Goal: Information Seeking & Learning: Compare options

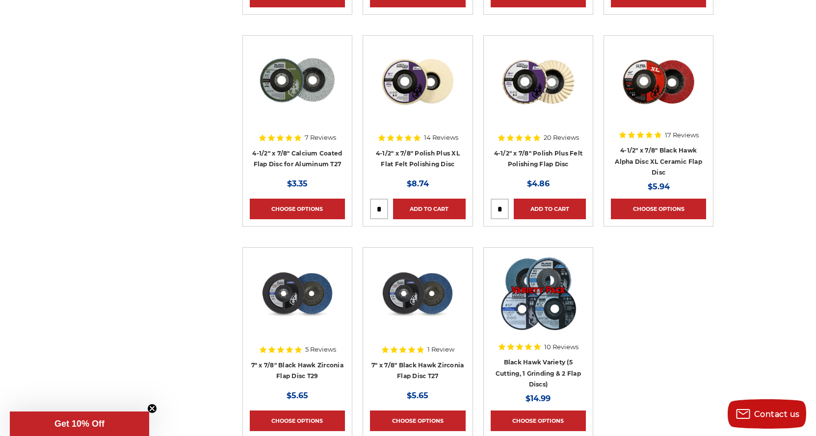
scroll to position [1177, 0]
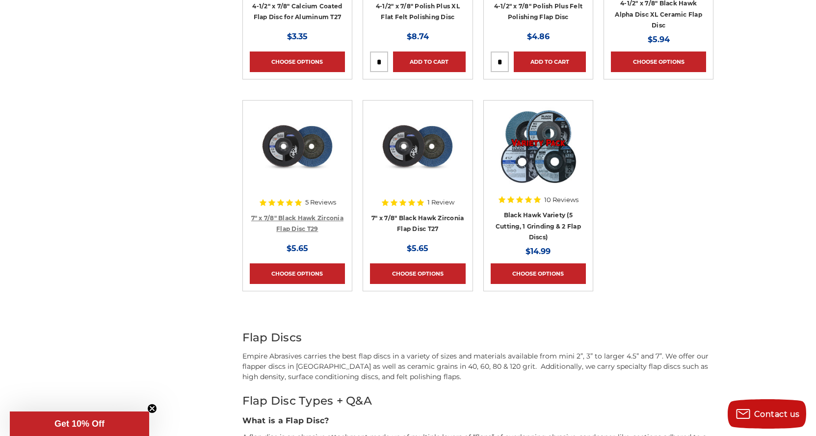
click at [300, 216] on link "7" x 7/8" Black Hawk Zirconia Flap Disc T29" at bounding box center [297, 223] width 92 height 19
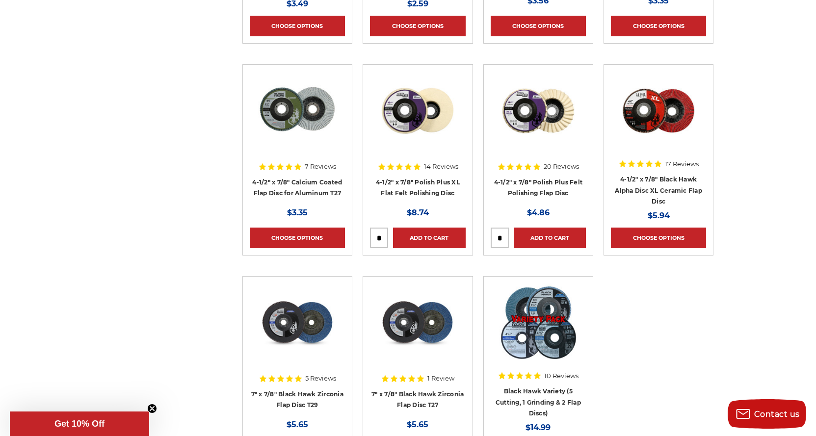
scroll to position [1079, 0]
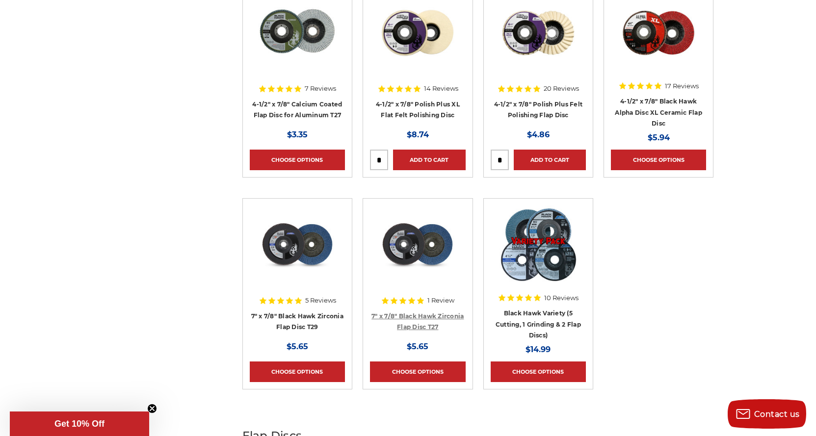
click at [419, 313] on link "7" x 7/8" Black Hawk Zirconia Flap Disc T27" at bounding box center [417, 321] width 92 height 19
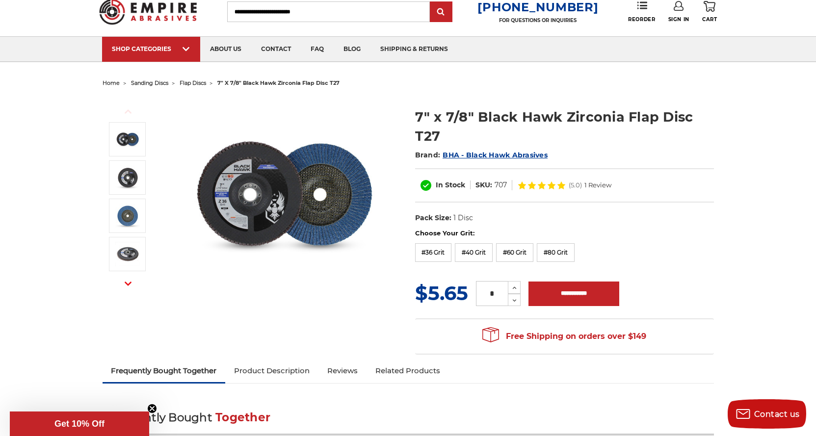
scroll to position [49, 0]
